Goal: Task Accomplishment & Management: Manage account settings

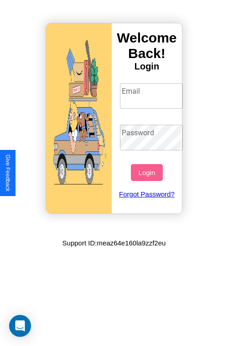
click at [152, 95] on input "Email" at bounding box center [151, 96] width 63 height 26
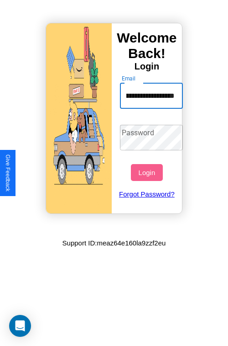
scroll to position [0, 31]
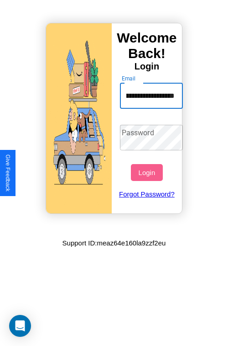
type input "**********"
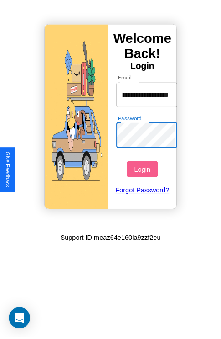
scroll to position [0, 0]
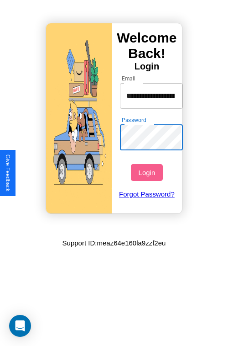
click at [148, 172] on button "Login" at bounding box center [147, 172] width 32 height 17
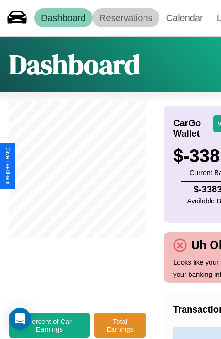
click at [126, 18] on link "Reservations" at bounding box center [126, 17] width 67 height 19
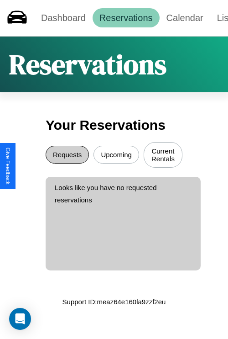
click at [67, 156] on button "Requests" at bounding box center [67, 155] width 43 height 18
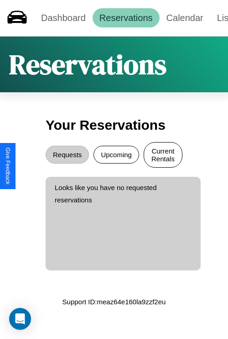
click at [163, 156] on button "Current Rentals" at bounding box center [163, 155] width 39 height 26
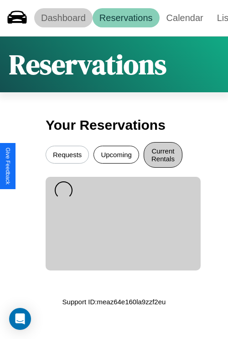
click at [63, 18] on link "Dashboard" at bounding box center [63, 17] width 58 height 19
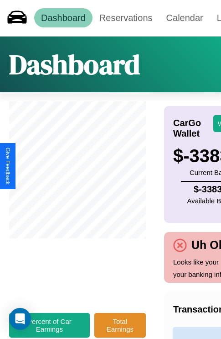
scroll to position [0, 131]
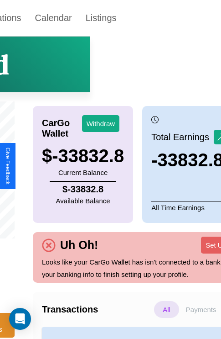
click at [184, 315] on p "Payments" at bounding box center [201, 309] width 35 height 17
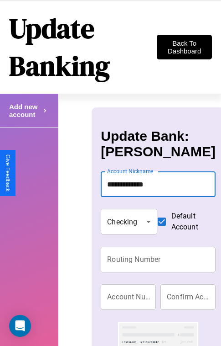
type input "**********"
